Goal: Transaction & Acquisition: Purchase product/service

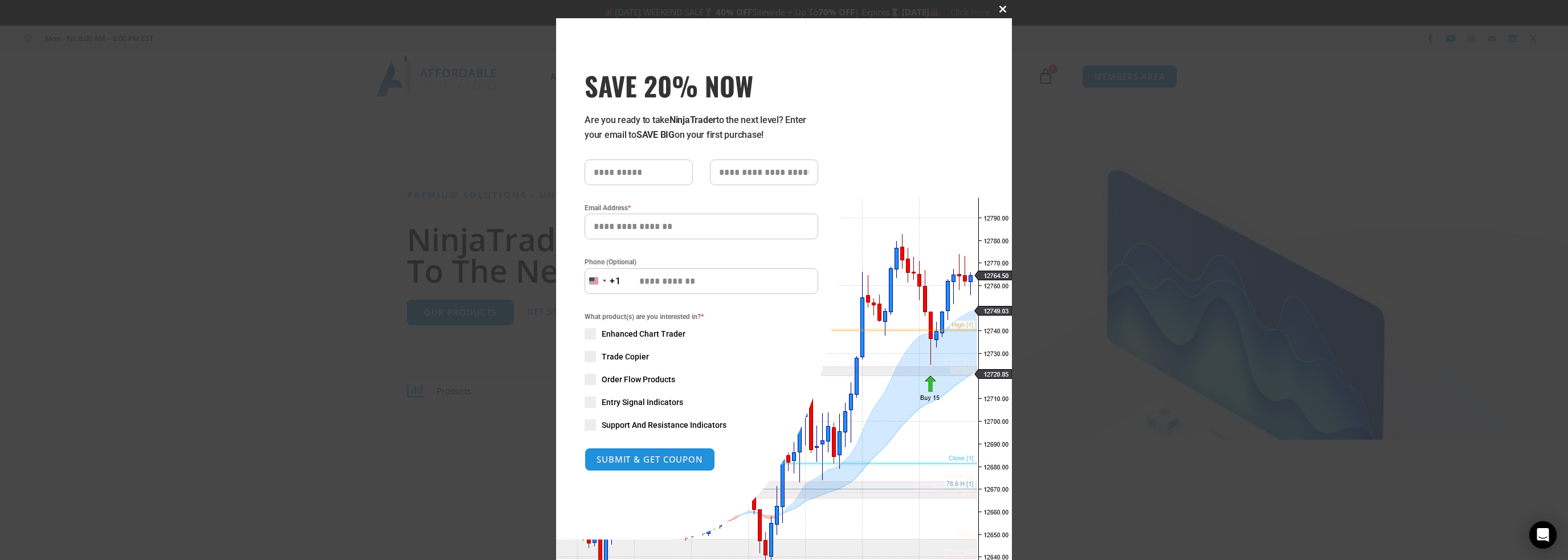
click at [995, 9] on span at bounding box center [1002, 9] width 18 height 7
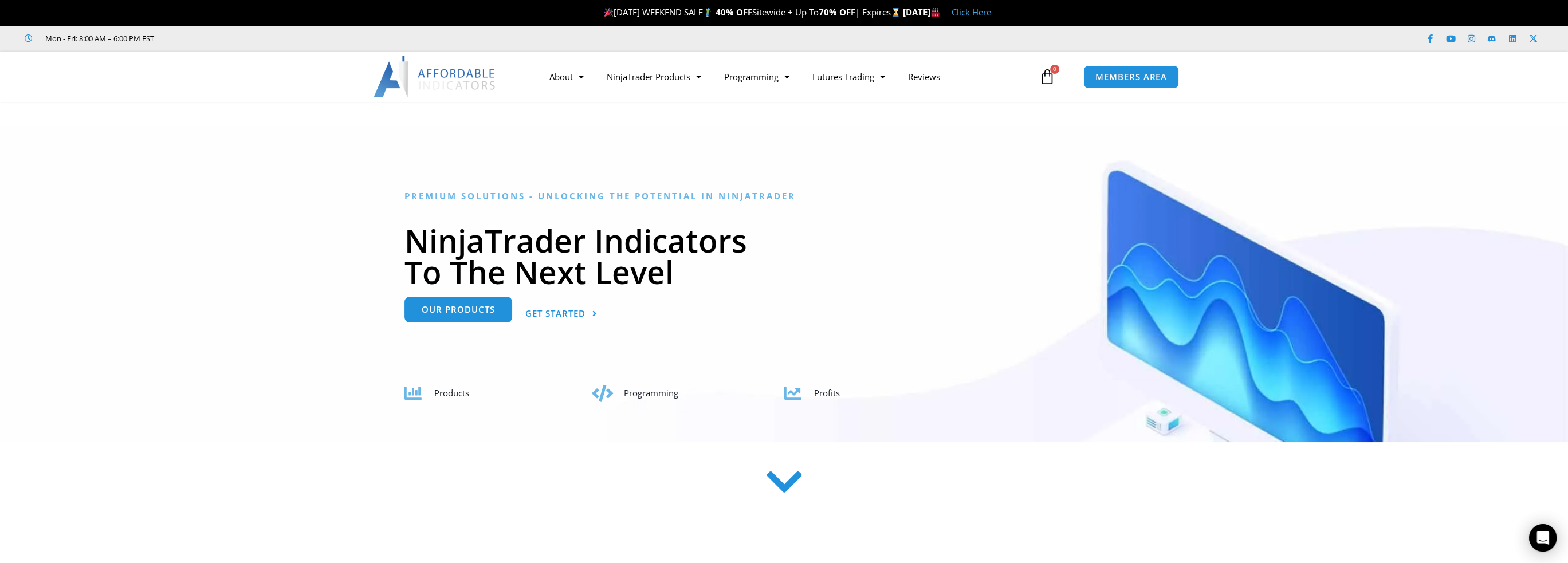
click at [466, 317] on link "Our Products" at bounding box center [458, 309] width 107 height 26
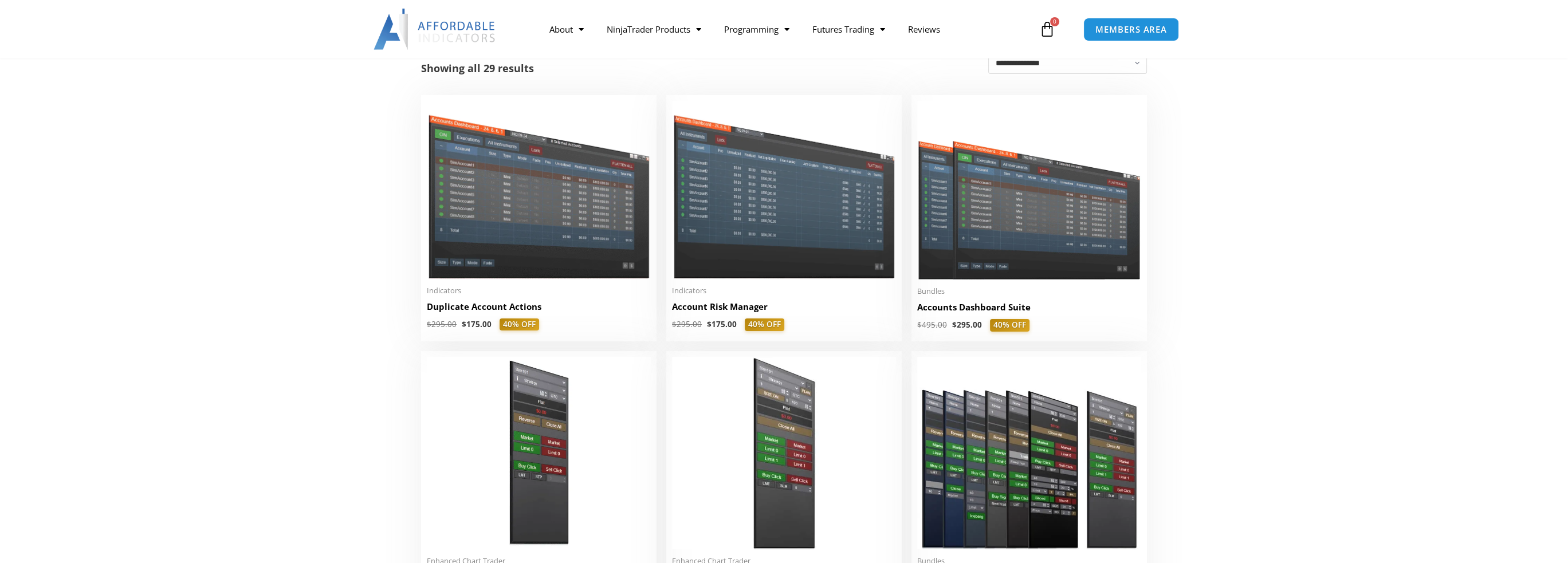
scroll to position [229, 0]
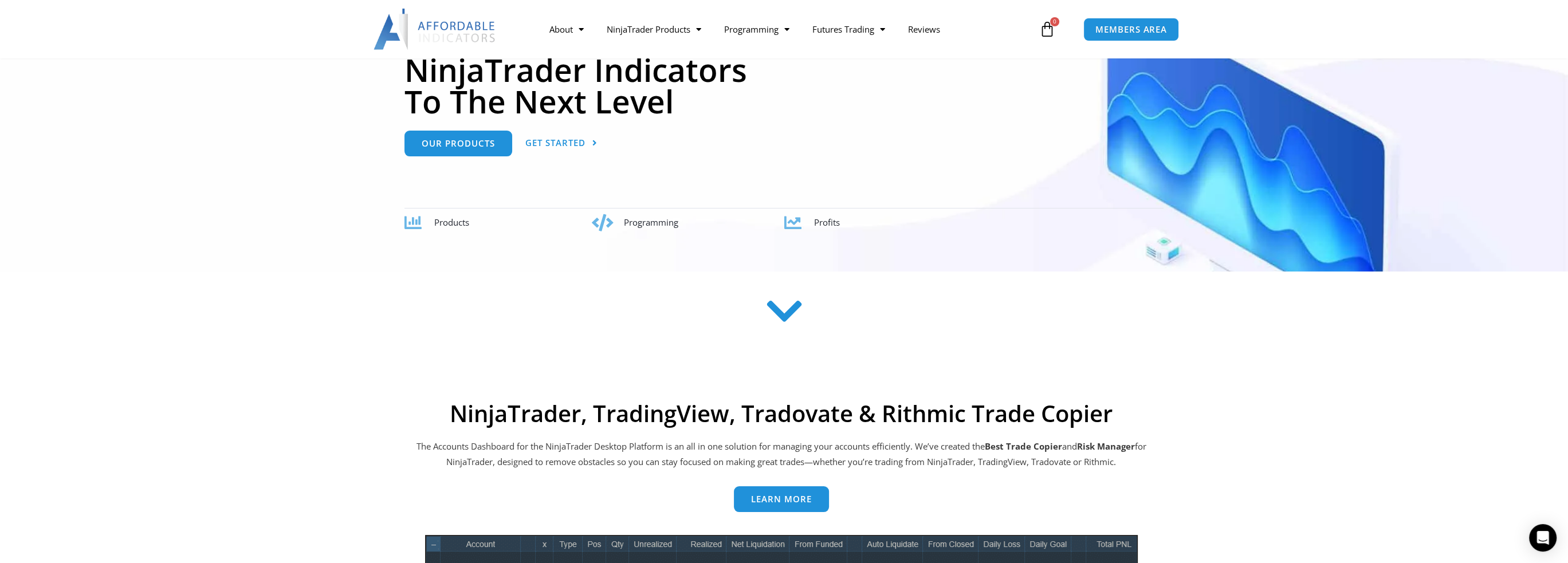
scroll to position [172, 0]
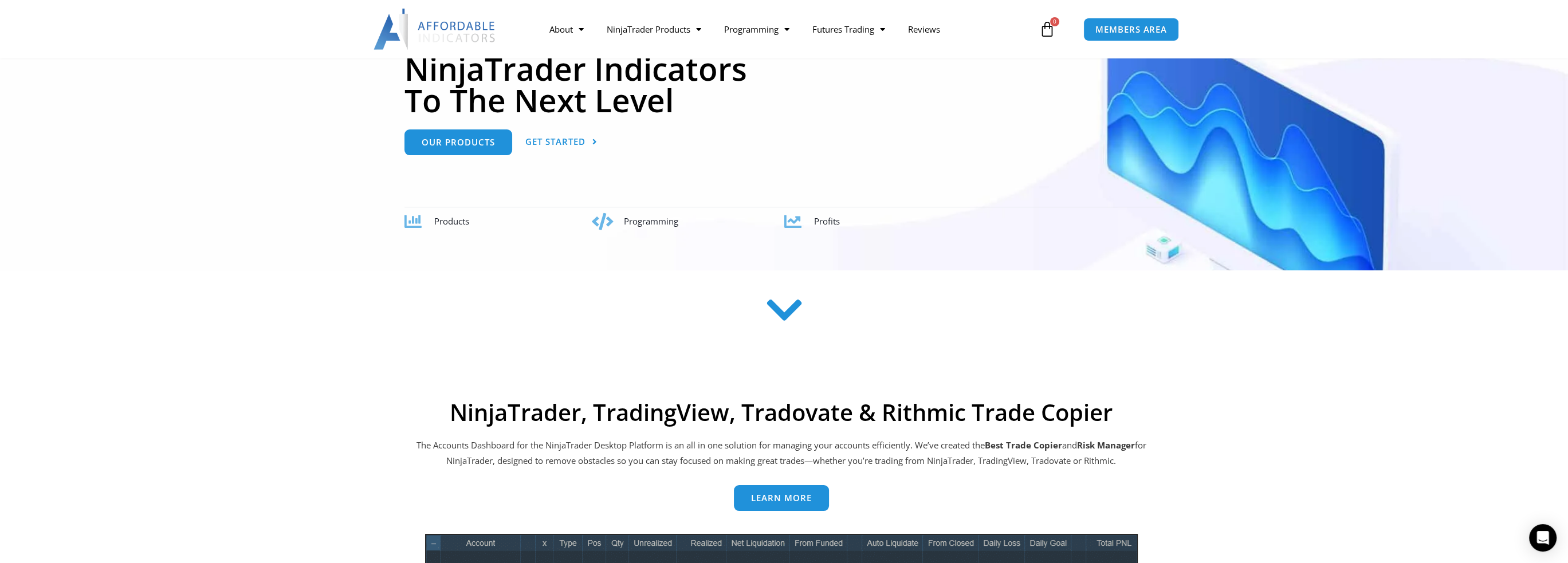
click at [450, 227] on div "Products" at bounding box center [514, 222] width 160 height 16
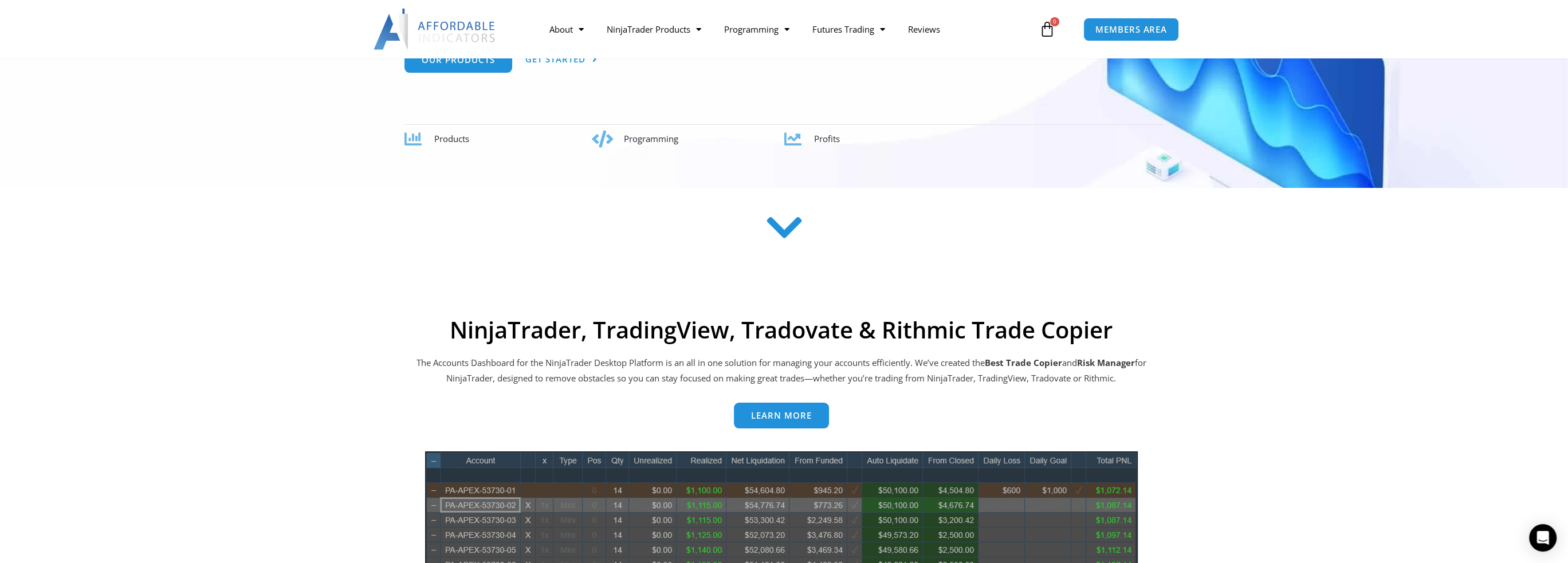
scroll to position [344, 0]
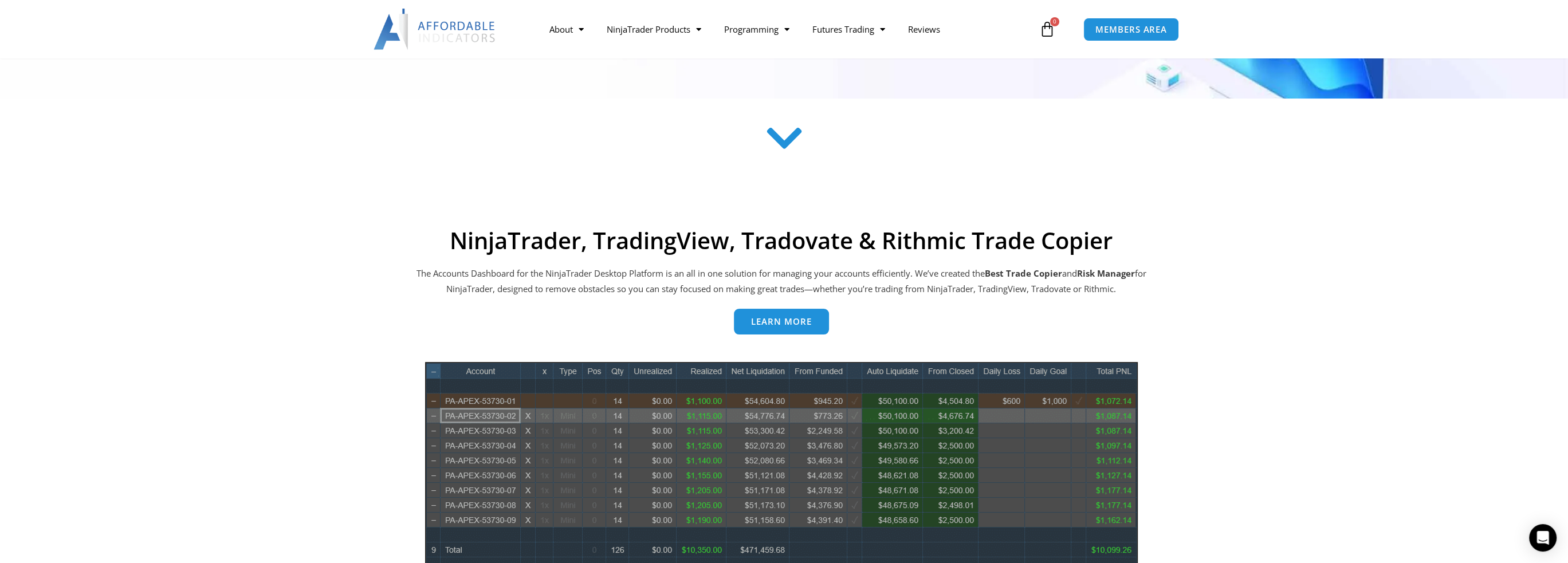
click at [768, 320] on span "Learn more" at bounding box center [781, 321] width 61 height 9
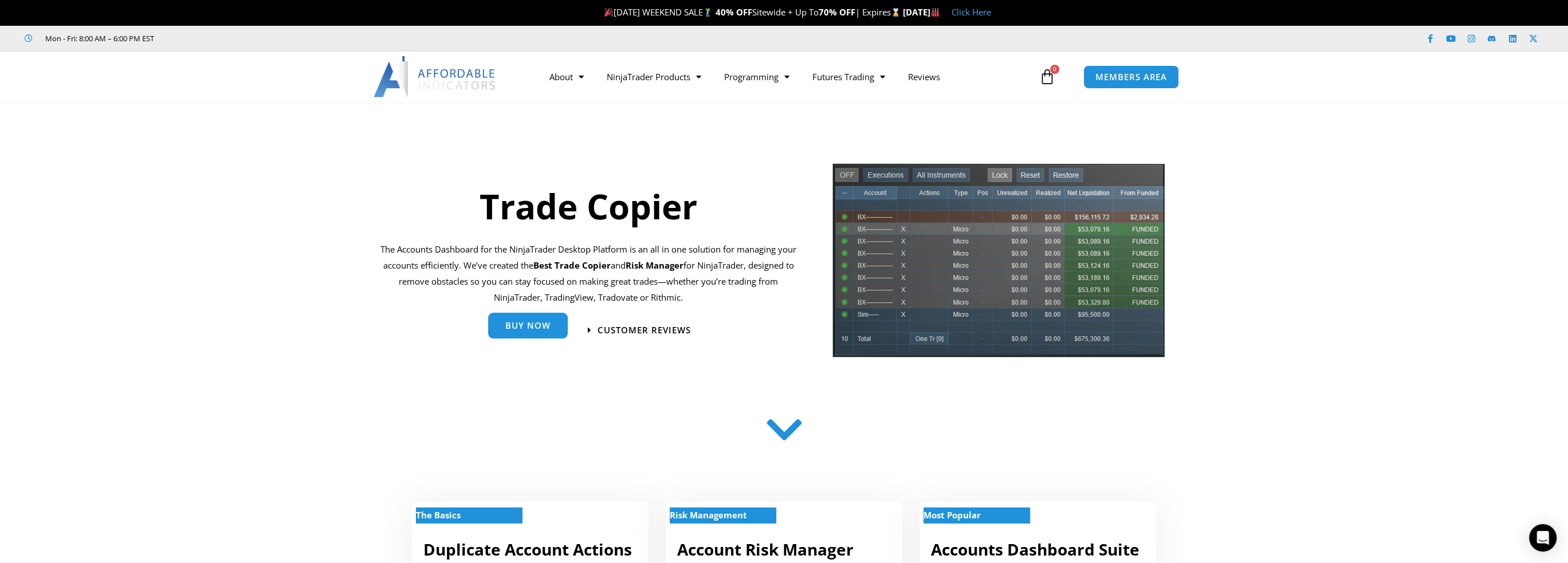
click at [542, 326] on span "Buy Now" at bounding box center [528, 326] width 46 height 9
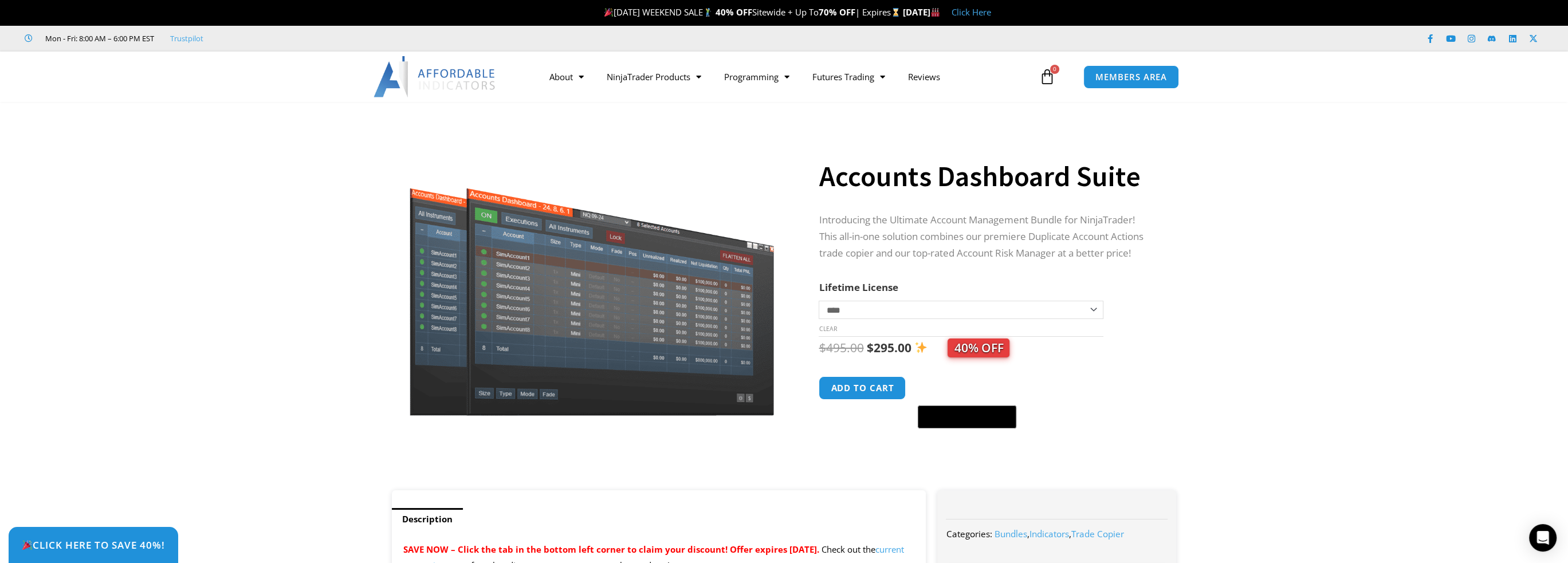
click at [867, 311] on select "**********" at bounding box center [960, 309] width 285 height 18
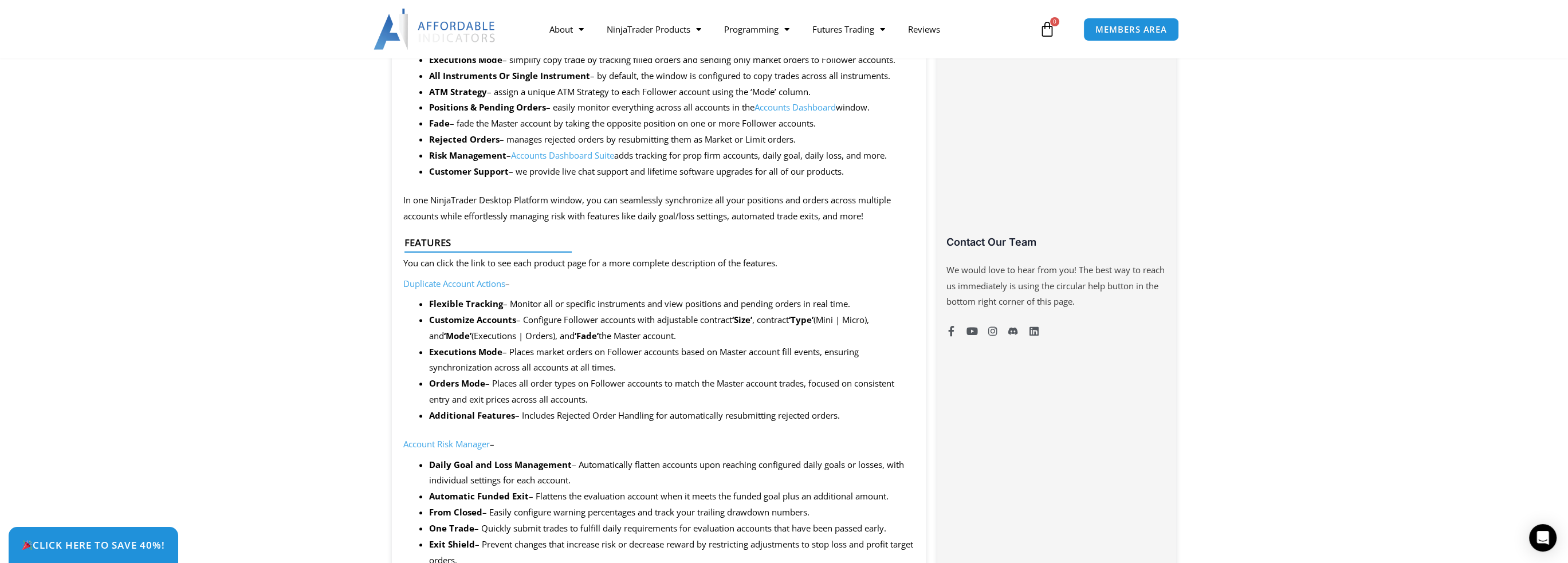
scroll to position [630, 0]
